Goal: Check status: Check status

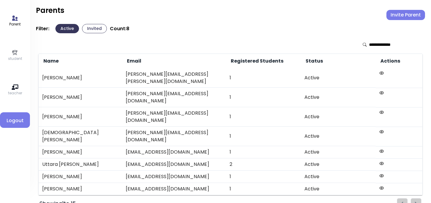
click at [8, 50] on link "student" at bounding box center [15, 55] width 14 height 12
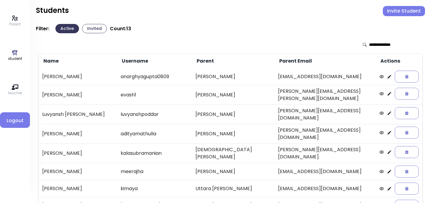
click at [387, 77] on icon at bounding box center [389, 77] width 4 height 4
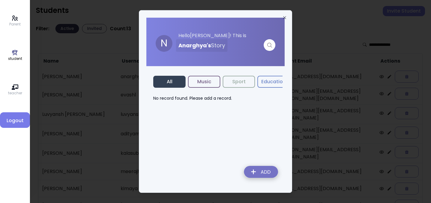
click at [212, 84] on button "Music" at bounding box center [204, 82] width 32 height 12
click at [370, 43] on div at bounding box center [215, 101] width 431 height 203
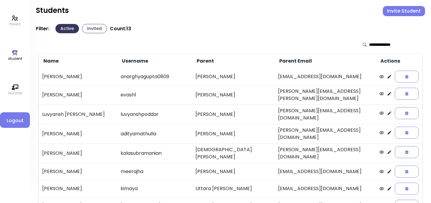
click at [387, 75] on icon at bounding box center [389, 76] width 5 height 5
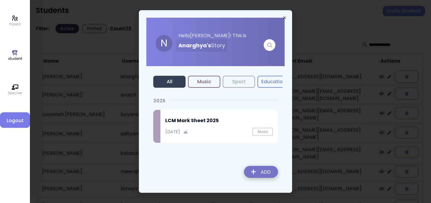
click at [199, 121] on h2 "LCM Mark Sheet 2025" at bounding box center [219, 120] width 108 height 7
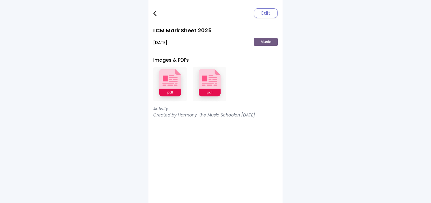
click at [156, 16] on link at bounding box center [159, 13] width 12 height 12
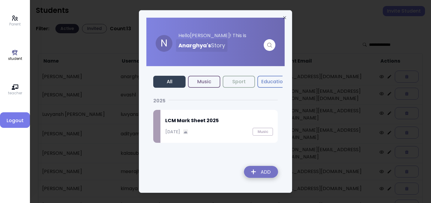
click at [322, 83] on div at bounding box center [215, 101] width 431 height 203
